Goal: Navigation & Orientation: Find specific page/section

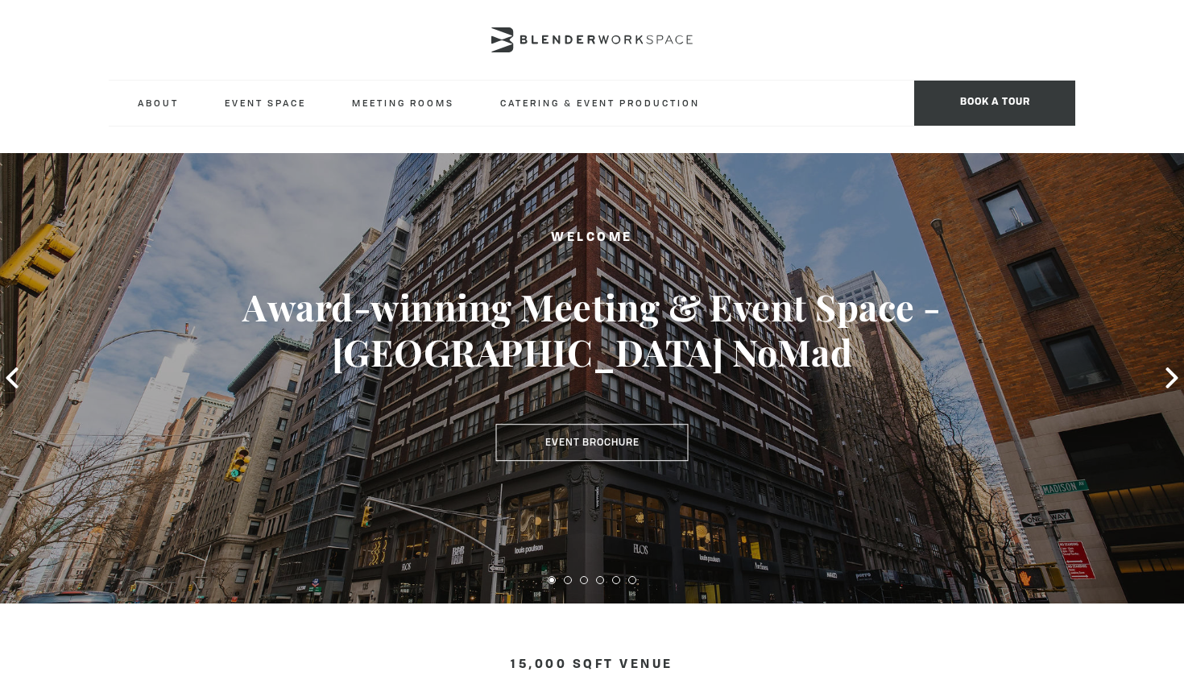
click at [770, 249] on h2 "Welcome" at bounding box center [593, 239] width 1066 height 20
click at [1175, 382] on icon at bounding box center [1172, 377] width 21 height 21
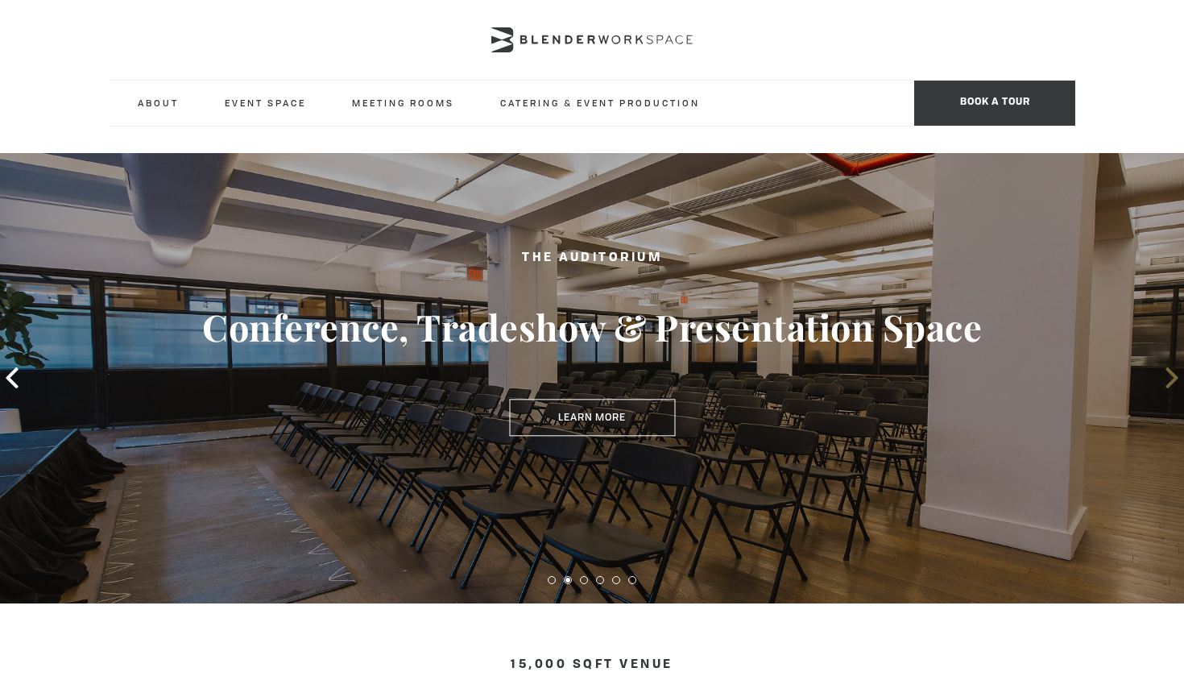
click at [1175, 382] on icon at bounding box center [1172, 377] width 21 height 21
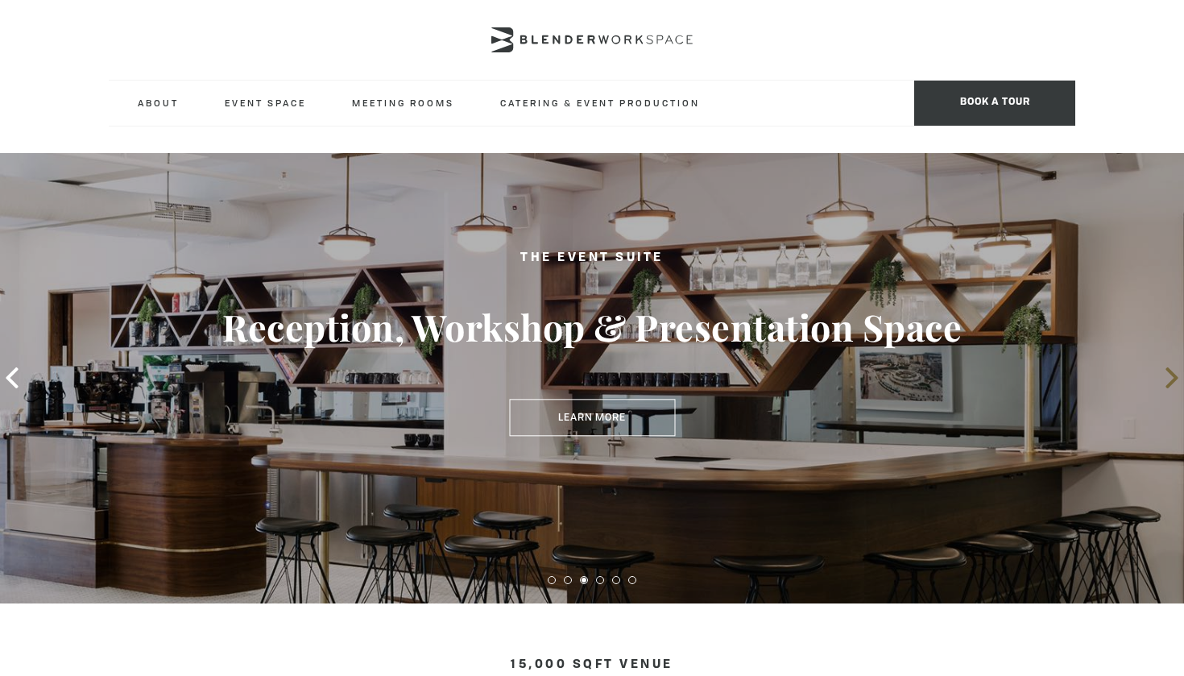
click at [1175, 382] on icon at bounding box center [1172, 377] width 21 height 21
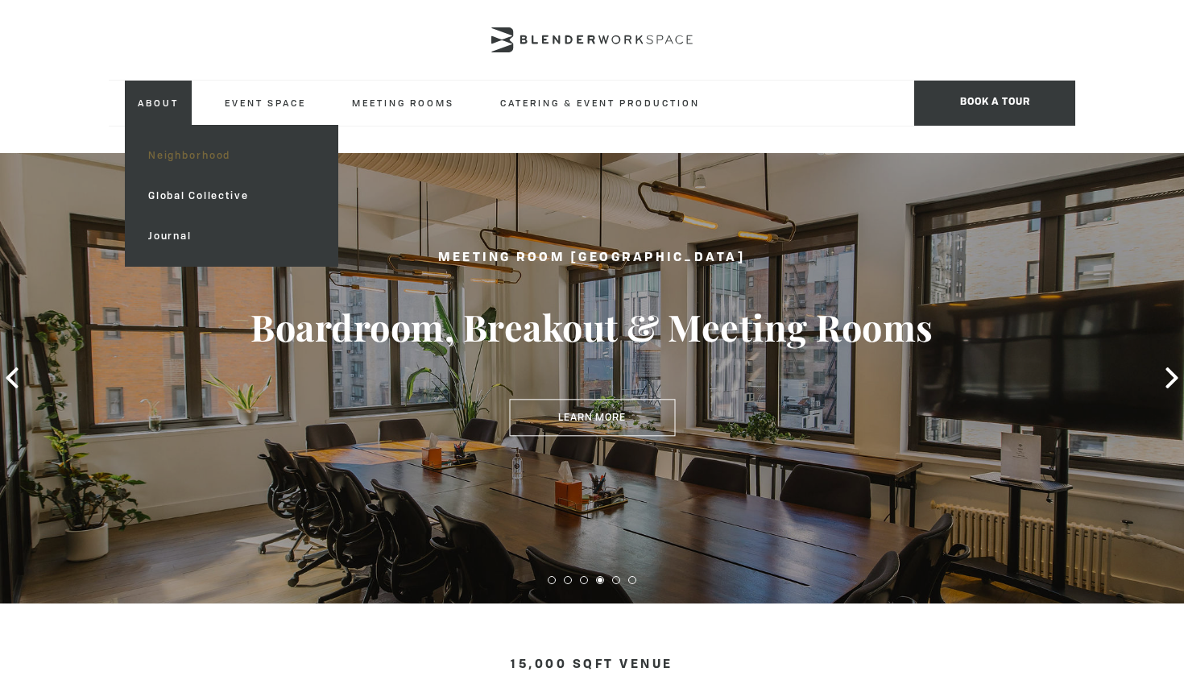
click at [193, 159] on link "Neighborhood" at bounding box center [231, 155] width 193 height 40
